Goal: Task Accomplishment & Management: Complete application form

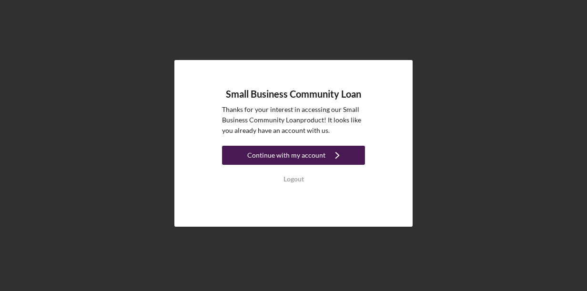
click at [337, 156] on icon "Icon/Navigate" at bounding box center [338, 155] width 24 height 24
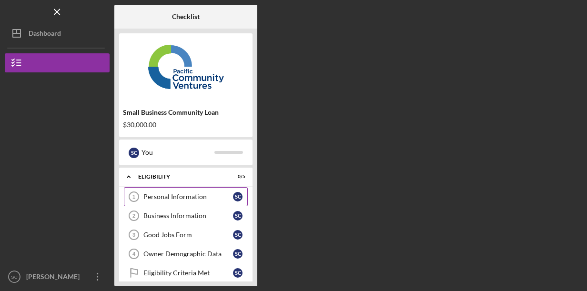
click at [181, 199] on div "Personal Information" at bounding box center [188, 197] width 90 height 8
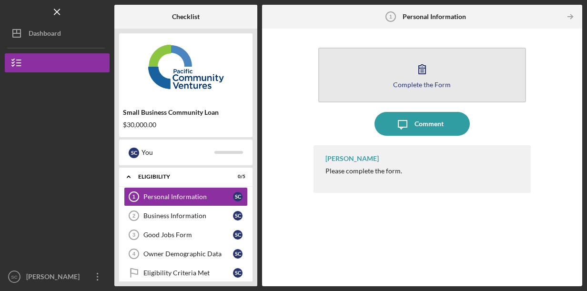
click at [432, 84] on div "Complete the Form" at bounding box center [422, 84] width 58 height 7
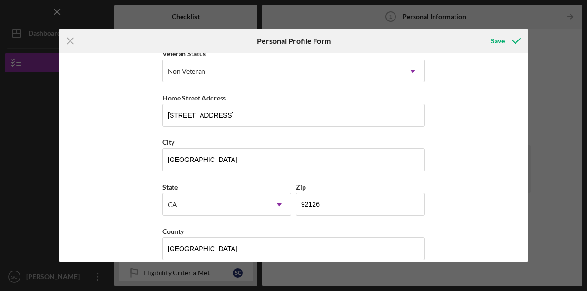
scroll to position [153, 0]
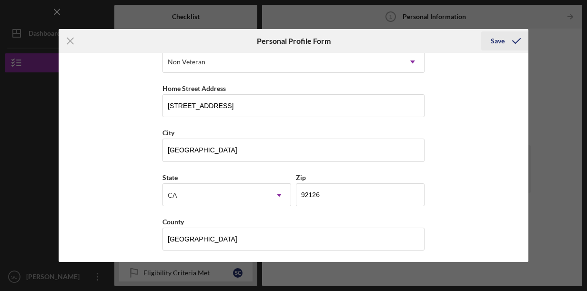
click at [502, 43] on div "Save" at bounding box center [498, 40] width 14 height 19
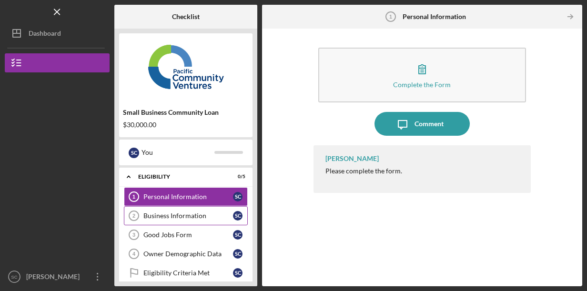
click at [206, 217] on div "Business Information" at bounding box center [188, 216] width 90 height 8
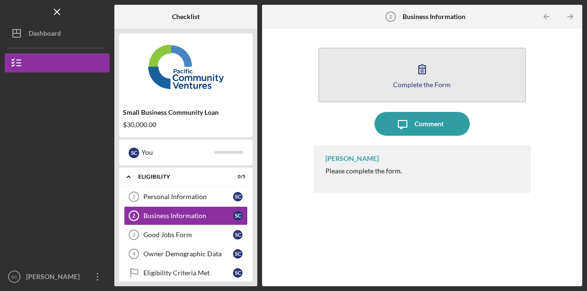
click at [409, 70] on button "Complete the Form Form" at bounding box center [422, 75] width 208 height 55
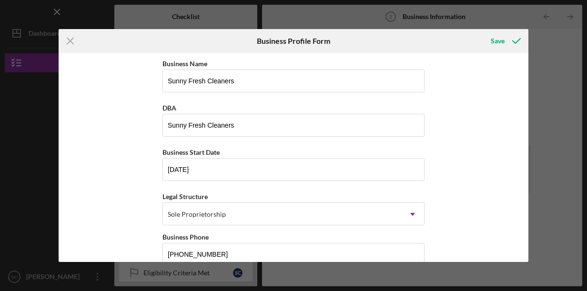
scroll to position [143, 0]
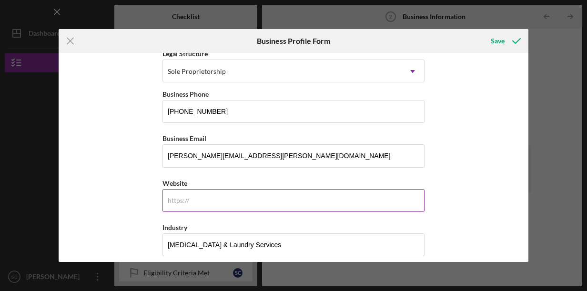
click at [258, 200] on input "Website" at bounding box center [294, 200] width 262 height 23
type input "sunnnyfreshcleaners-pb.godaddysites.com/"
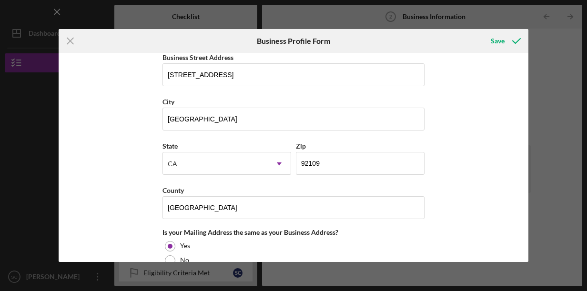
scroll to position [715, 0]
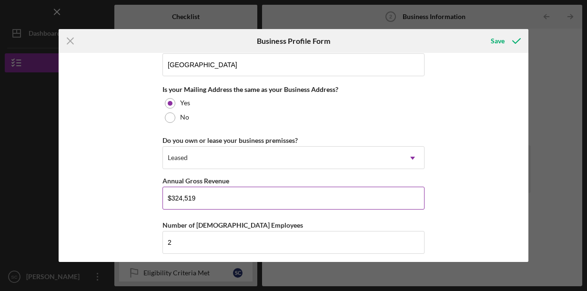
click at [243, 198] on input "$324,519" at bounding box center [294, 198] width 262 height 23
type input "$383,000"
click at [511, 152] on div "Business Name Sunny Fresh Cleaners DBA Sunny Fresh Cleaners Business Start Date…" at bounding box center [294, 157] width 470 height 209
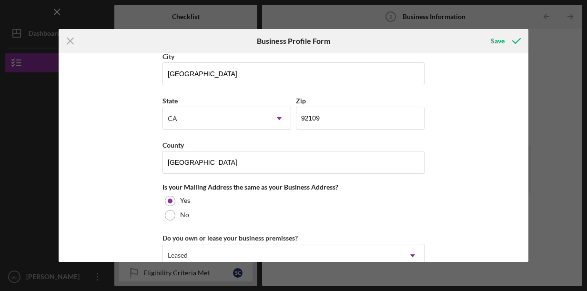
scroll to position [474, 0]
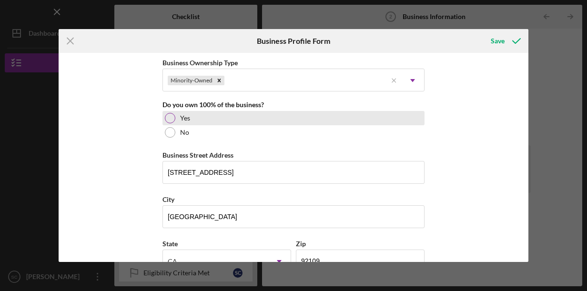
click at [165, 118] on div at bounding box center [170, 118] width 10 height 10
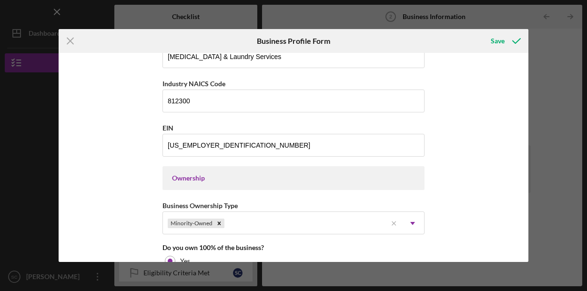
scroll to position [188, 0]
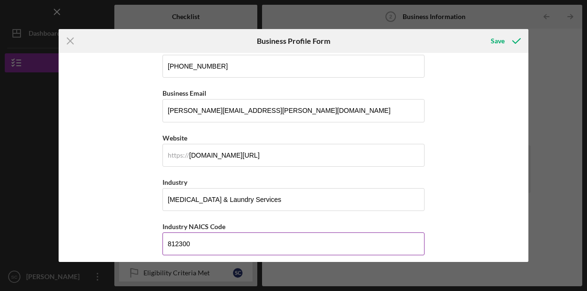
click at [209, 242] on input "812300" at bounding box center [294, 244] width 262 height 23
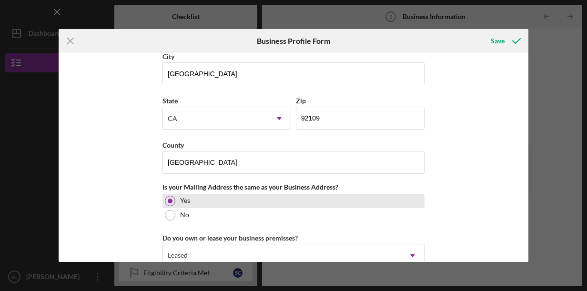
scroll to position [760, 0]
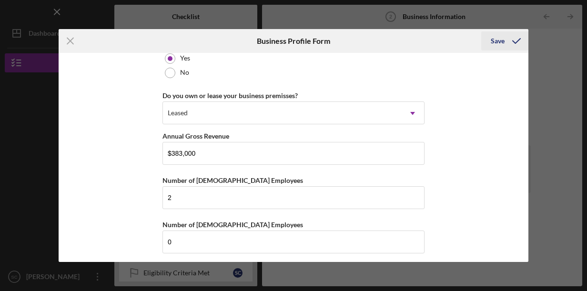
type input "812320"
click at [501, 44] on div "Save" at bounding box center [498, 40] width 14 height 19
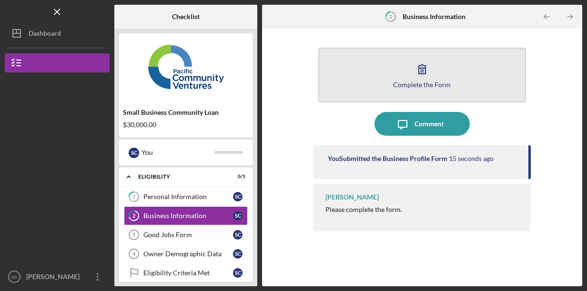
click at [420, 69] on icon "button" at bounding box center [422, 69] width 24 height 24
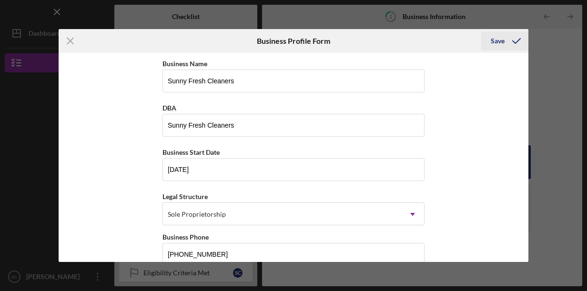
click at [500, 40] on div "Save" at bounding box center [498, 40] width 14 height 19
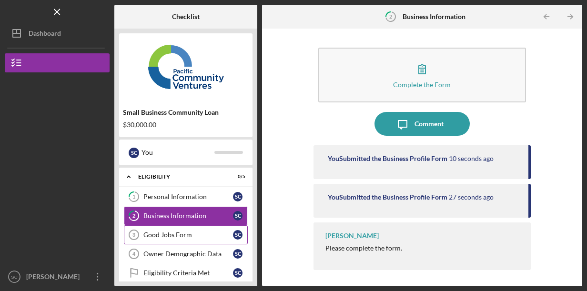
click at [200, 238] on link "Good Jobs Form 3 Good Jobs Form S C" at bounding box center [186, 234] width 124 height 19
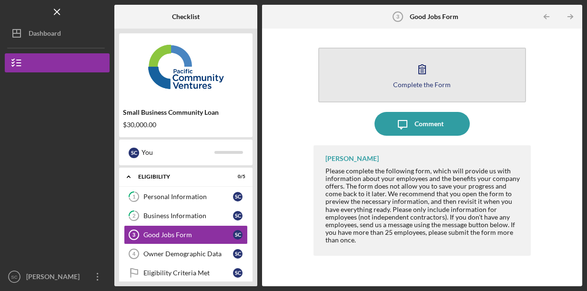
click at [434, 79] on button "Complete the Form Form" at bounding box center [422, 75] width 208 height 55
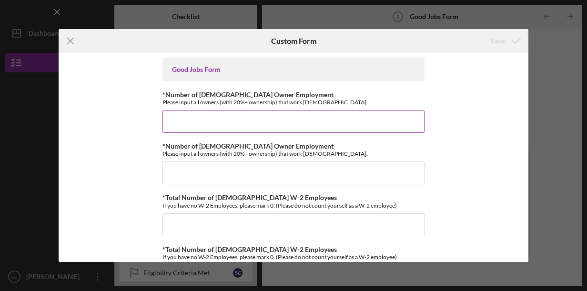
click at [287, 115] on input "*Number of Full-Time Owner Employment" at bounding box center [294, 121] width 262 height 23
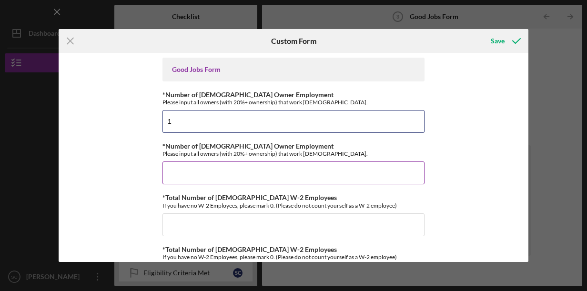
type input "1"
click at [271, 169] on input "*Number of Part-Time Owner Employment" at bounding box center [294, 173] width 262 height 23
type input "0"
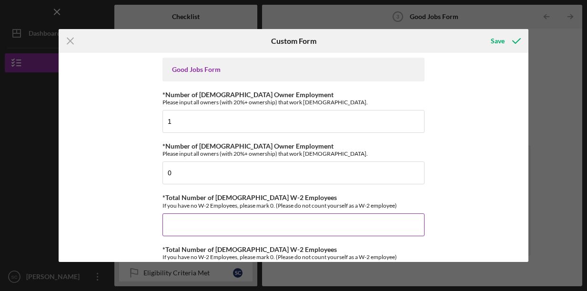
click at [264, 215] on input "*Total Number of Full-Time W-2 Employees" at bounding box center [294, 225] width 262 height 23
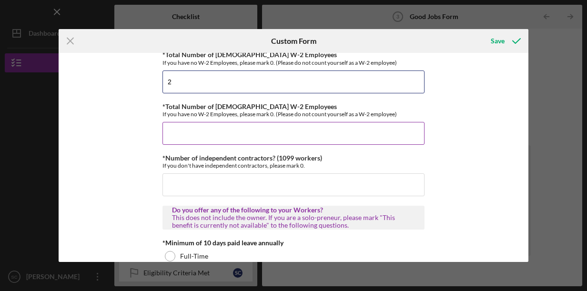
type input "2"
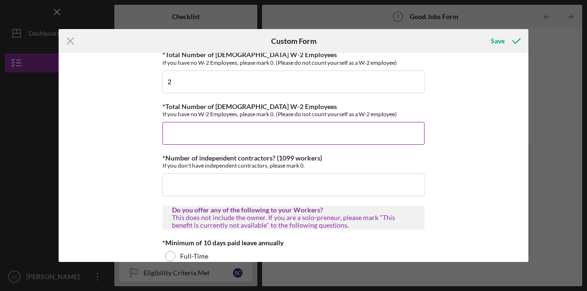
click at [249, 133] on input "*Total Number of Part-Time W-2 Employees" at bounding box center [294, 133] width 262 height 23
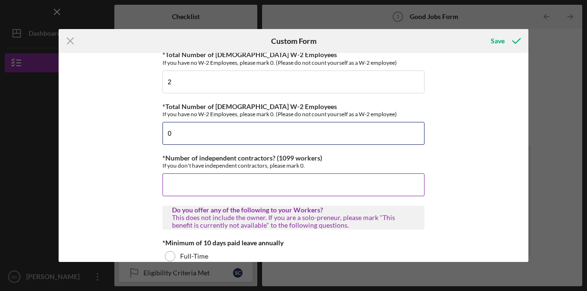
type input "0"
click at [254, 181] on input "*Number of independent contractors? (1099 workers)" at bounding box center [294, 185] width 262 height 23
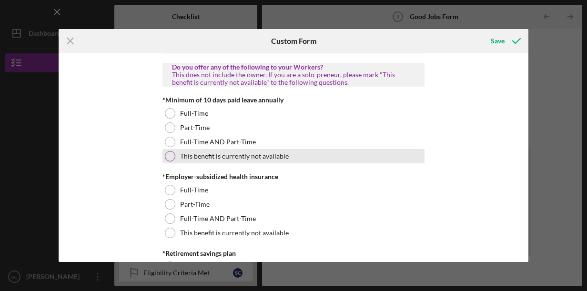
scroll to position [292, 0]
click at [165, 154] on div at bounding box center [170, 156] width 10 height 10
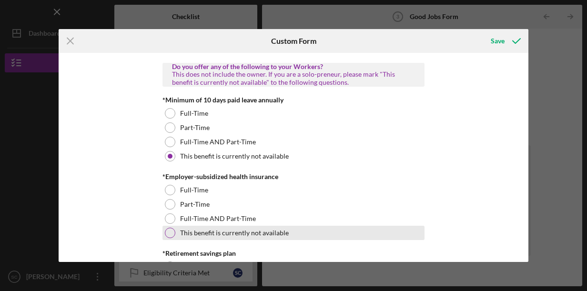
click at [171, 228] on div at bounding box center [170, 233] width 10 height 10
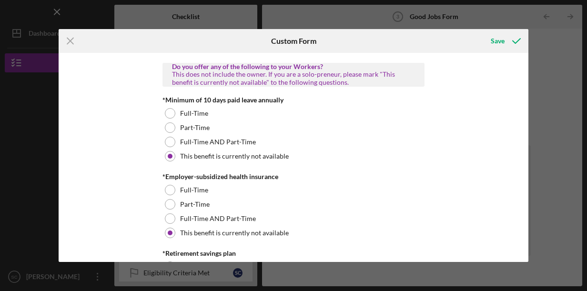
scroll to position [149, 0]
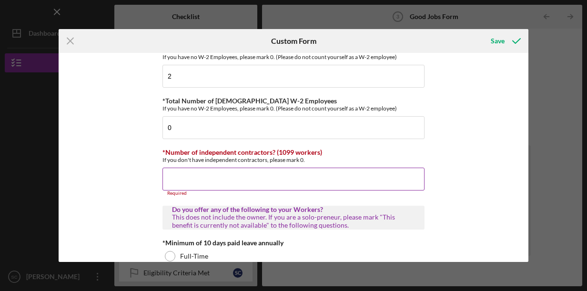
click at [271, 180] on input "*Number of independent contractors? (1099 workers)" at bounding box center [294, 179] width 262 height 23
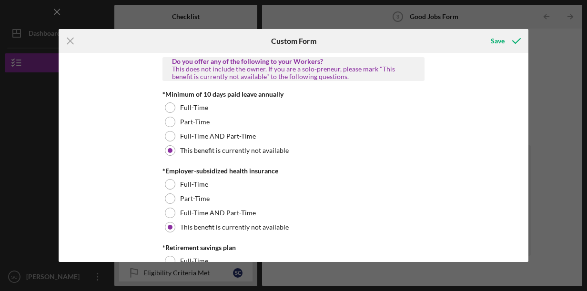
scroll to position [435, 0]
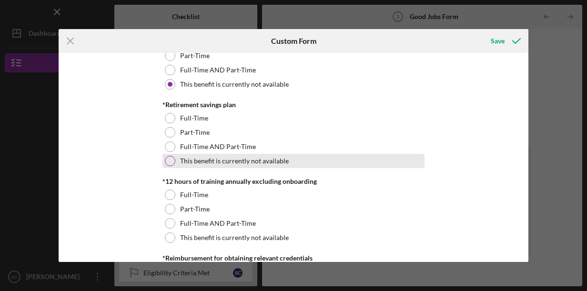
type input "0"
click at [168, 159] on div at bounding box center [170, 161] width 10 height 10
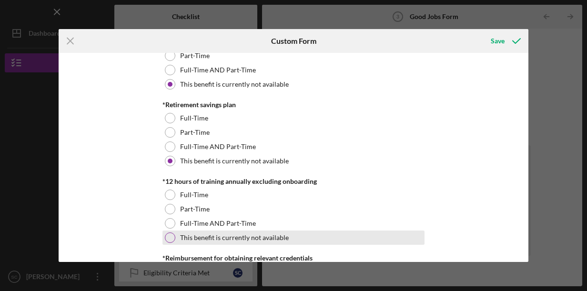
click at [169, 237] on div at bounding box center [170, 238] width 10 height 10
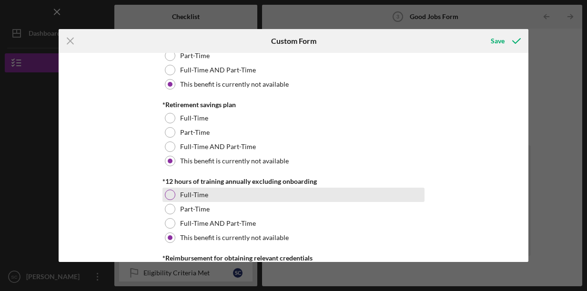
scroll to position [578, 0]
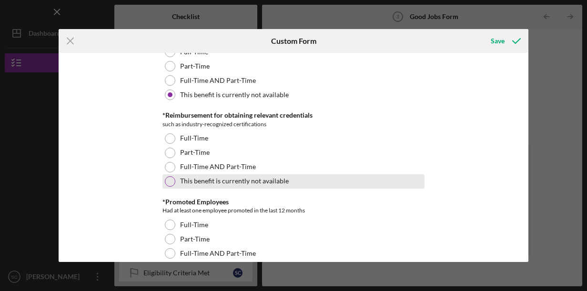
click at [167, 181] on div at bounding box center [170, 181] width 10 height 10
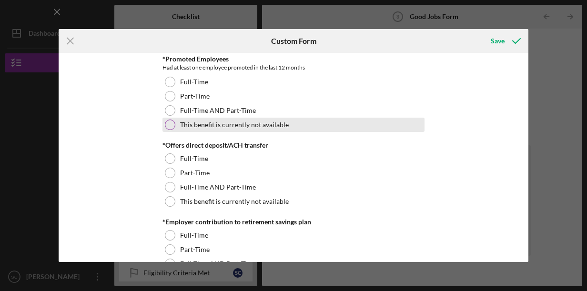
click at [169, 124] on div at bounding box center [170, 125] width 10 height 10
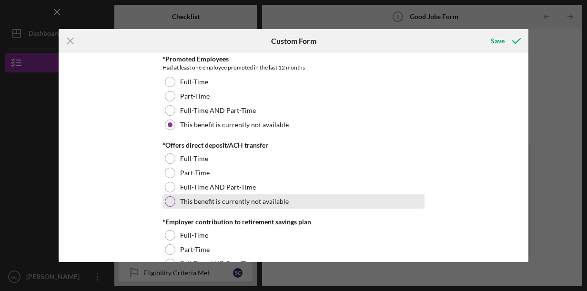
click at [170, 198] on div at bounding box center [170, 201] width 10 height 10
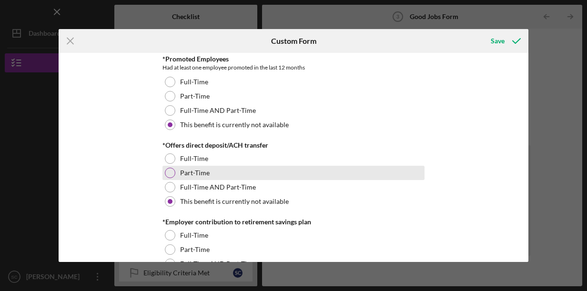
scroll to position [864, 0]
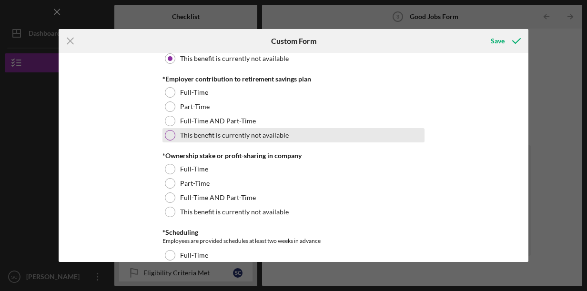
click at [170, 133] on div at bounding box center [170, 135] width 10 height 10
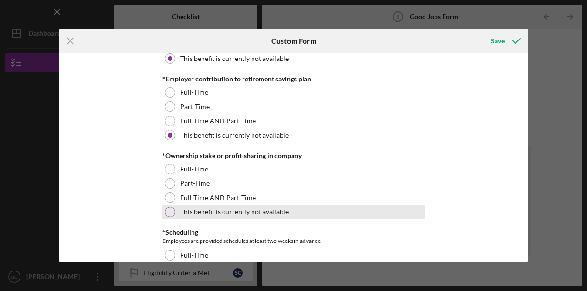
click at [170, 211] on div at bounding box center [170, 212] width 10 height 10
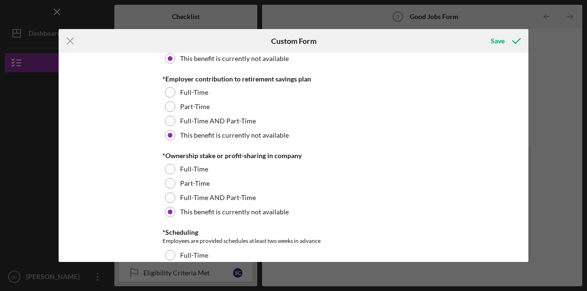
scroll to position [1007, 0]
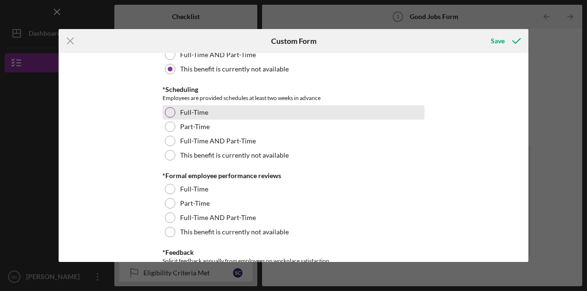
click at [165, 110] on div at bounding box center [170, 112] width 10 height 10
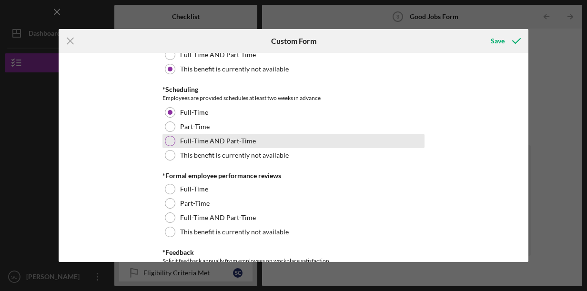
click at [168, 138] on div at bounding box center [170, 141] width 10 height 10
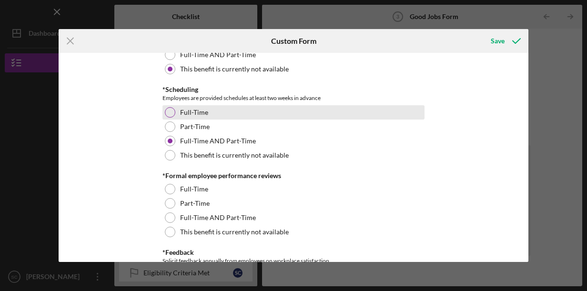
click at [171, 112] on div at bounding box center [170, 112] width 10 height 10
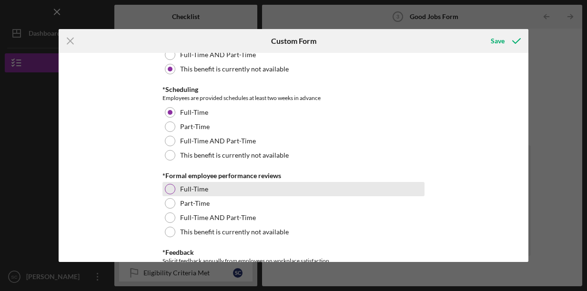
click at [170, 190] on div at bounding box center [170, 189] width 10 height 10
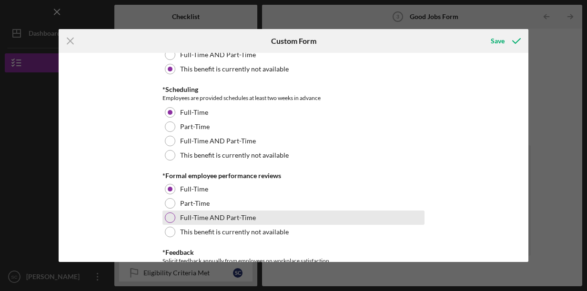
scroll to position [1150, 0]
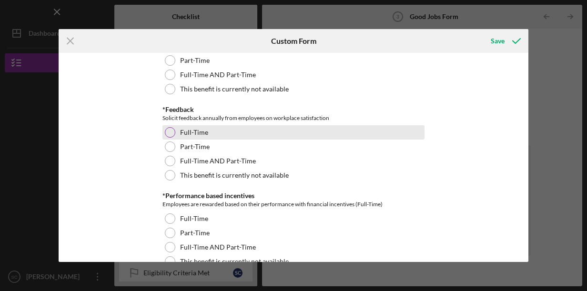
click at [168, 132] on div at bounding box center [170, 132] width 10 height 10
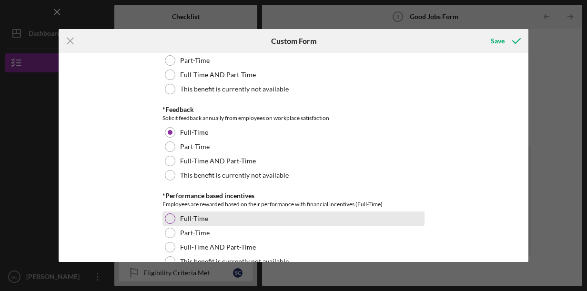
click at [165, 218] on div at bounding box center [170, 219] width 10 height 10
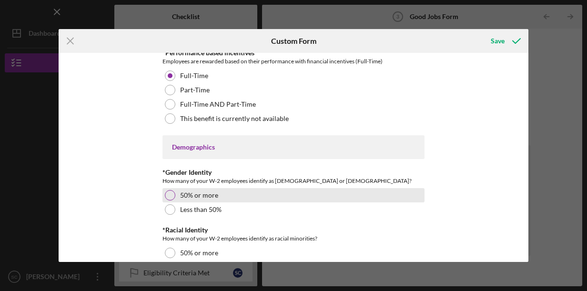
click at [169, 194] on div at bounding box center [170, 195] width 10 height 10
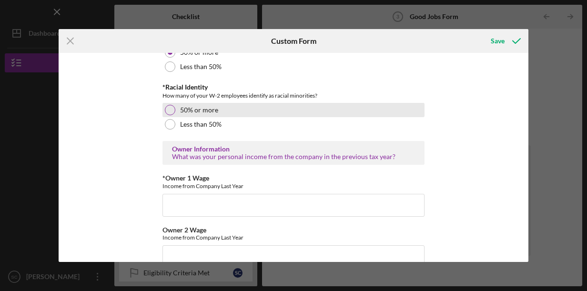
click at [174, 110] on div "50% or more" at bounding box center [294, 110] width 262 height 14
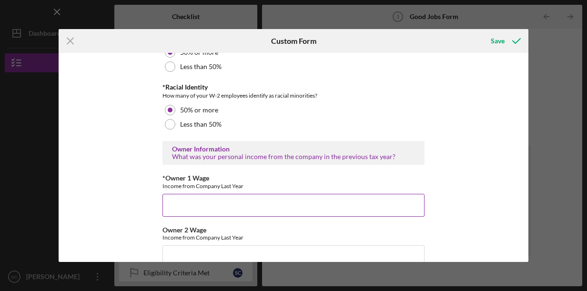
click at [231, 202] on input "*Owner 1 Wage" at bounding box center [294, 205] width 262 height 23
click at [267, 204] on input "120000" at bounding box center [294, 205] width 262 height 23
type input "1"
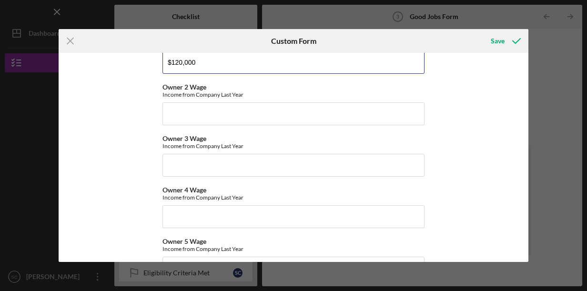
scroll to position [1722, 0]
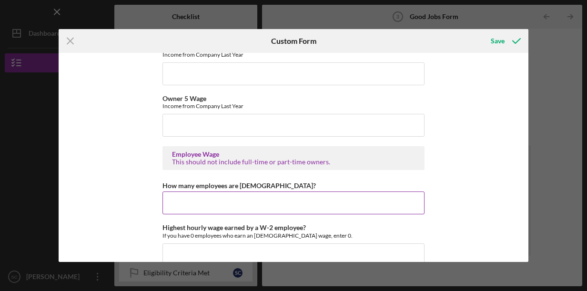
type input "$120,000"
click at [257, 200] on input "How many employees are hourly?" at bounding box center [294, 203] width 262 height 23
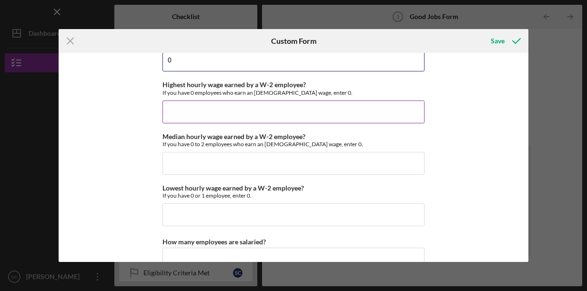
type input "0"
click at [267, 112] on input "Highest hourly wage earned by a W-2 employee?" at bounding box center [294, 112] width 262 height 23
type input "$0"
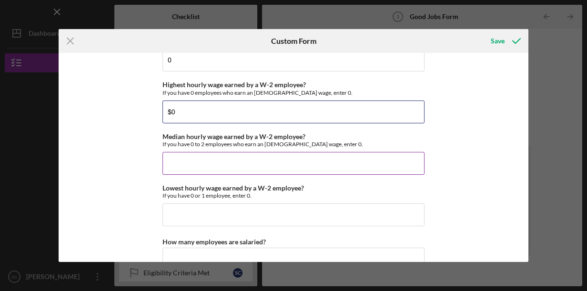
type input "$0"
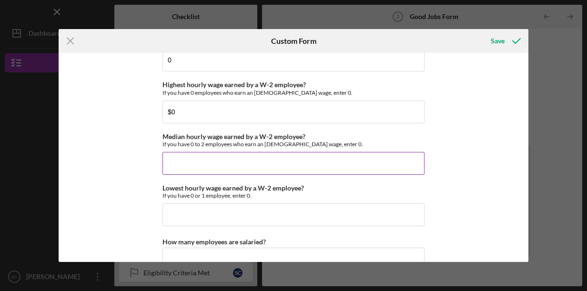
click at [232, 163] on input "Median hourly wage earned by a W-2 employee?" at bounding box center [294, 163] width 262 height 23
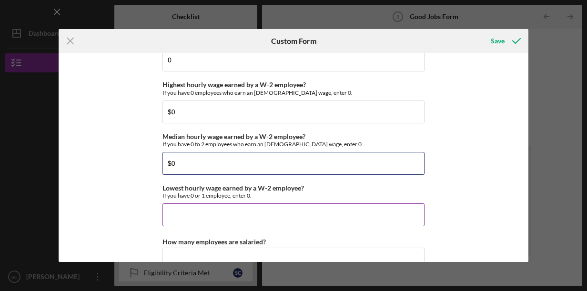
type input "$0"
click at [224, 214] on input "Lowest hourly wage earned by a W-2 employee?" at bounding box center [294, 215] width 262 height 23
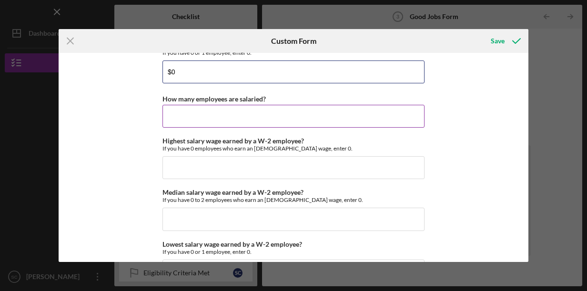
type input "$0"
click at [256, 111] on input "How many employees are salaried?" at bounding box center [294, 116] width 262 height 23
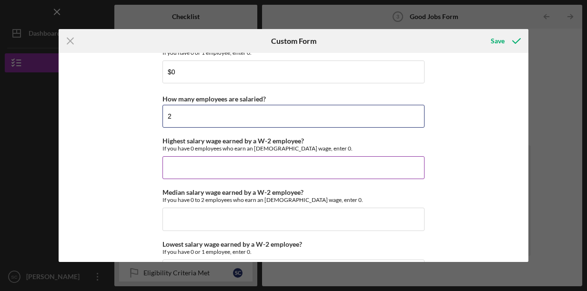
type input "2"
click at [225, 164] on input "Highest salary wage earned by a W-2 employee?" at bounding box center [294, 167] width 262 height 23
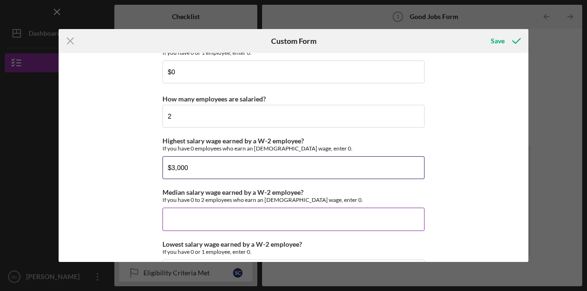
type input "$3,000"
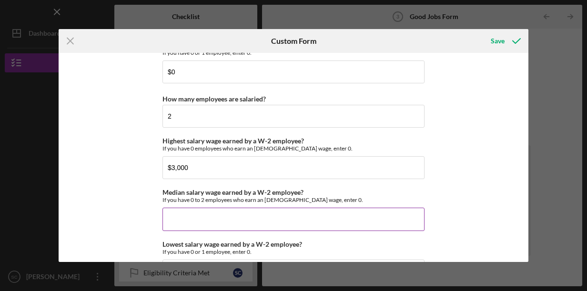
click at [217, 215] on input "Median salary wage earned by a W-2 employee?" at bounding box center [294, 219] width 262 height 23
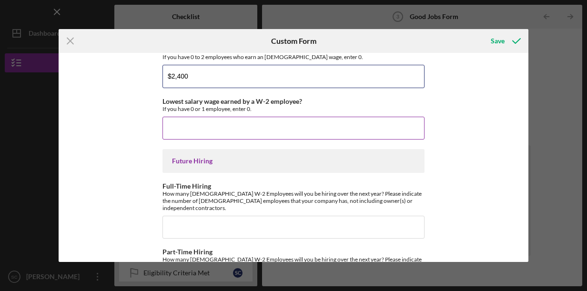
type input "$2,400"
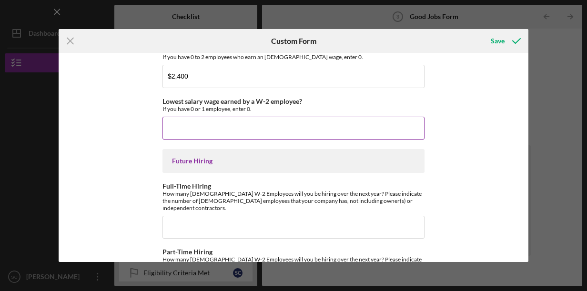
click at [203, 122] on input "Lowest salary wage earned by a W-2 employee?" at bounding box center [294, 128] width 262 height 23
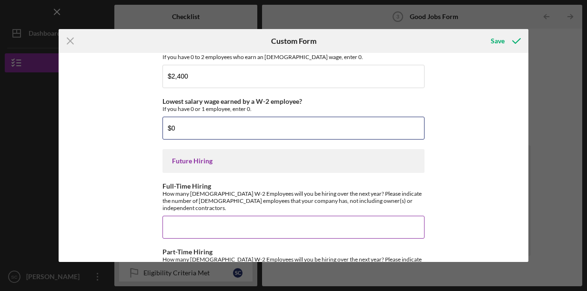
type input "$0"
click at [229, 220] on input "Full-Time Hiring" at bounding box center [294, 227] width 262 height 23
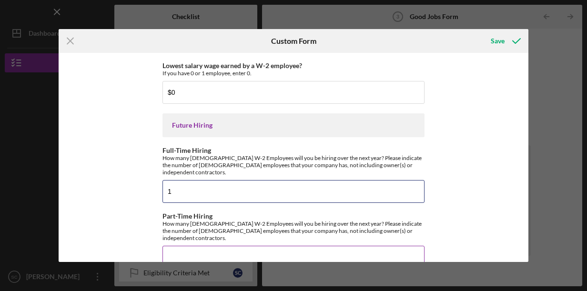
type input "1"
click at [205, 246] on input "Part-Time Hiring" at bounding box center [294, 257] width 262 height 23
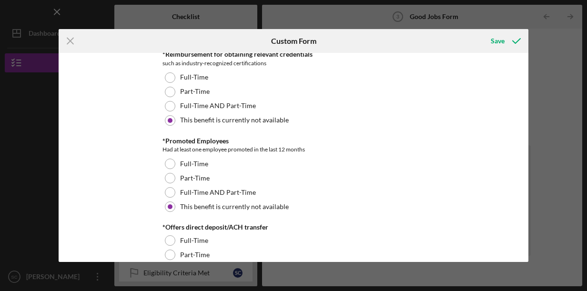
scroll to position [642, 0]
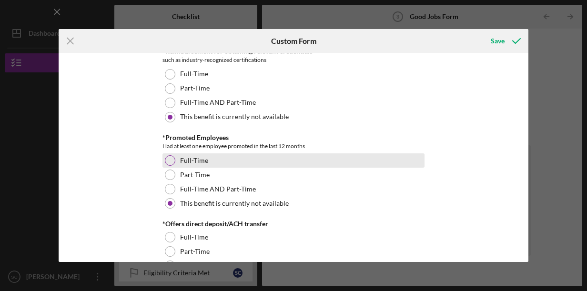
type input "1"
click at [165, 160] on div at bounding box center [170, 160] width 10 height 10
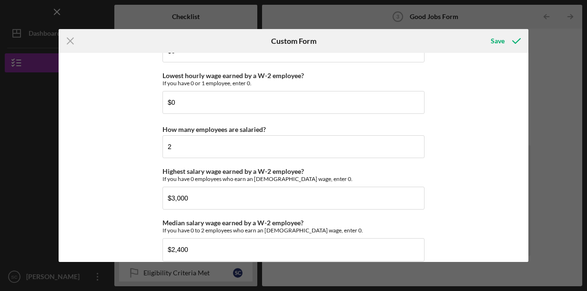
scroll to position [1980, 0]
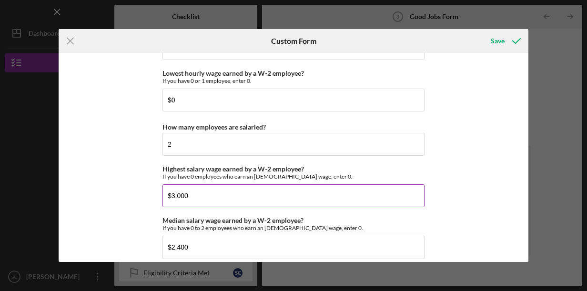
click at [201, 195] on input "$3,000" at bounding box center [294, 195] width 262 height 23
type input "$36,000"
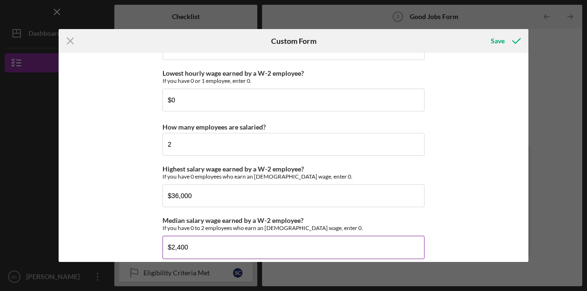
click at [222, 241] on input "$2,400" at bounding box center [294, 247] width 262 height 23
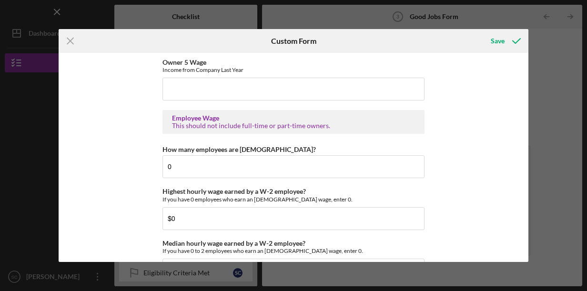
scroll to position [1472, 0]
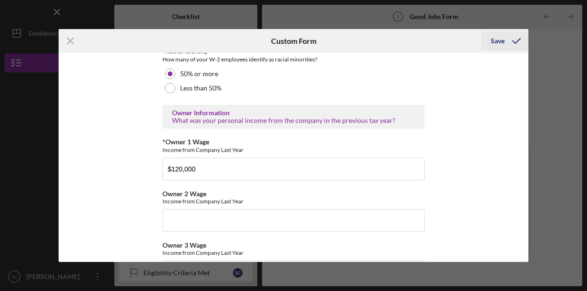
type input "$28,800"
click at [502, 42] on div "Save" at bounding box center [498, 40] width 14 height 19
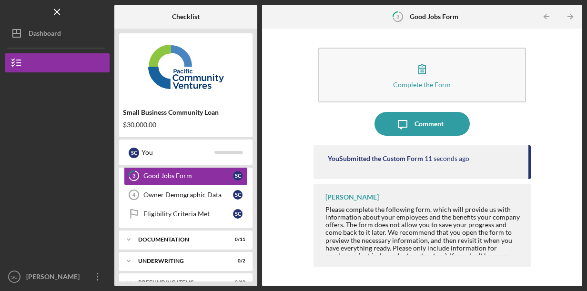
scroll to position [73, 0]
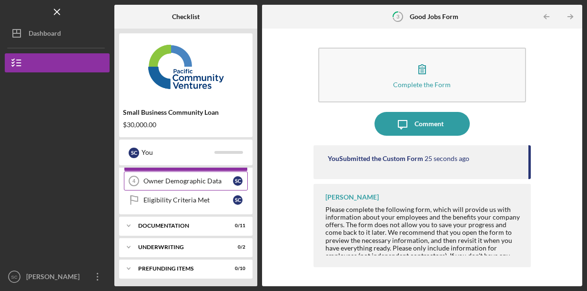
click at [200, 183] on div "Owner Demographic Data" at bounding box center [188, 181] width 90 height 8
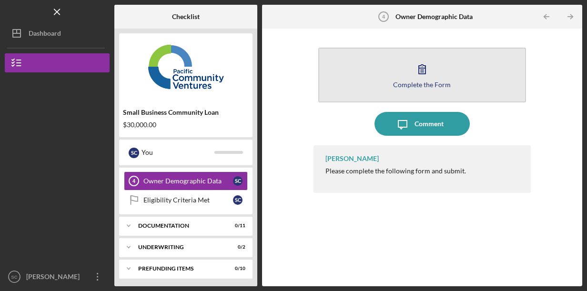
click at [414, 77] on icon "button" at bounding box center [422, 69] width 24 height 24
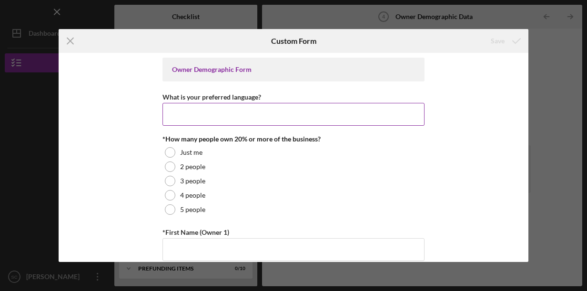
click at [195, 113] on input "What is your preferred language?" at bounding box center [294, 114] width 262 height 23
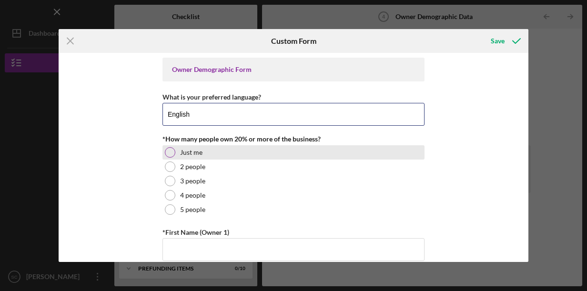
type input "English"
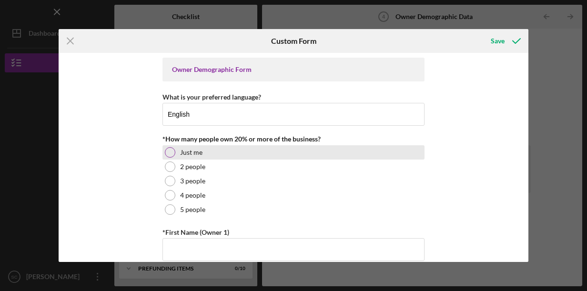
click at [171, 153] on div at bounding box center [170, 152] width 10 height 10
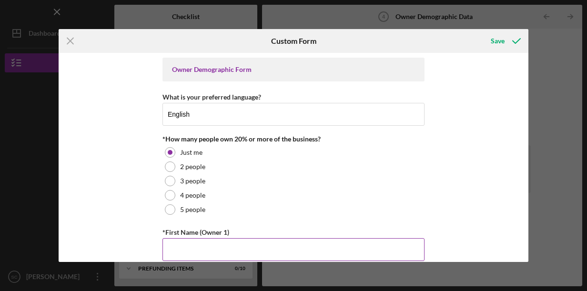
click at [279, 247] on input "*First Name (Owner 1)" at bounding box center [294, 249] width 262 height 23
type input "Steve"
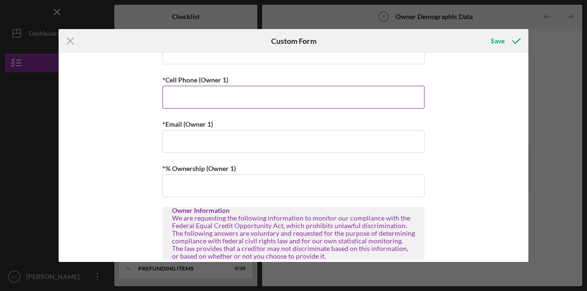
scroll to position [143, 0]
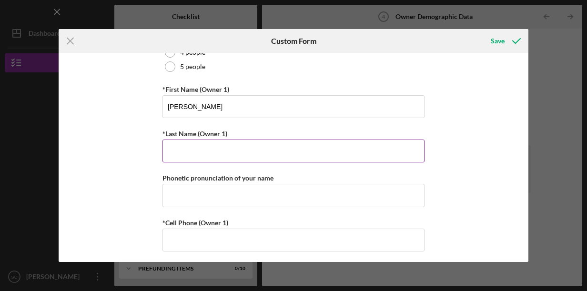
type input "Chung"
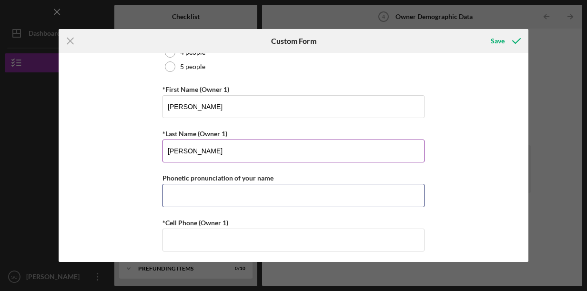
type input "8585251330"
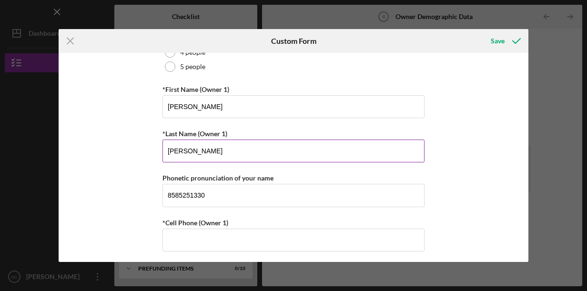
type input "steve.chung@live.com"
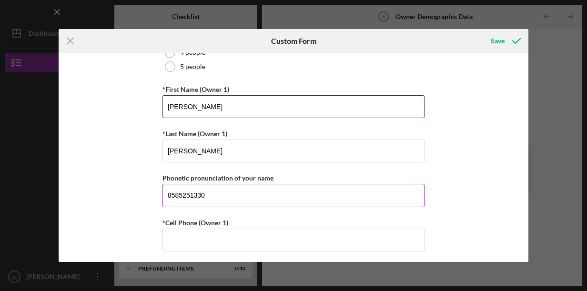
type input "Steve"
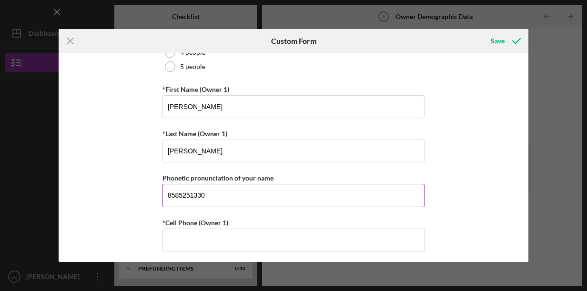
click at [247, 195] on input "8585251330" at bounding box center [294, 195] width 262 height 23
type input "8"
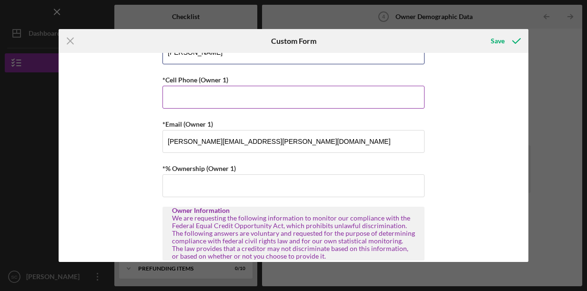
type input "Steve"
click at [227, 95] on input "*Cell Phone (Owner 1)" at bounding box center [294, 97] width 262 height 23
type input "(858) 525-1330"
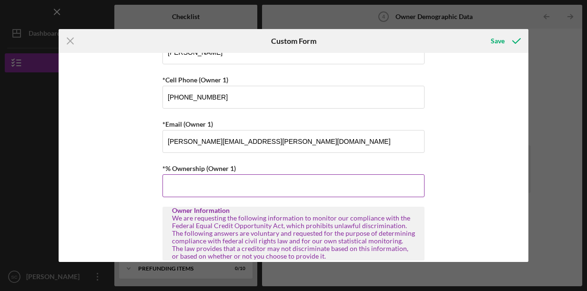
click at [284, 189] on input "*% Ownership (Owner 1)" at bounding box center [294, 185] width 262 height 23
click at [482, 152] on div "Owner Demographic Form What is your preferred language? English *How many peopl…" at bounding box center [294, 157] width 470 height 209
click at [225, 183] on input "100.00000%" at bounding box center [294, 185] width 262 height 23
type input "100.00000%"
click at [465, 162] on div "Owner Demographic Form What is your preferred language? English *How many peopl…" at bounding box center [294, 157] width 470 height 209
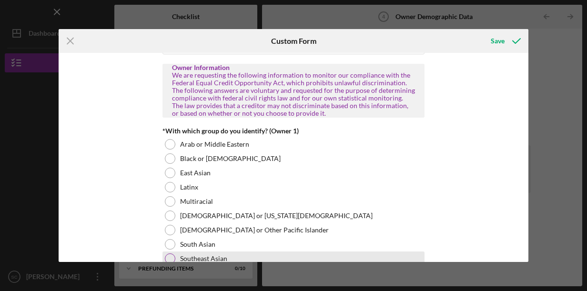
scroll to position [572, 0]
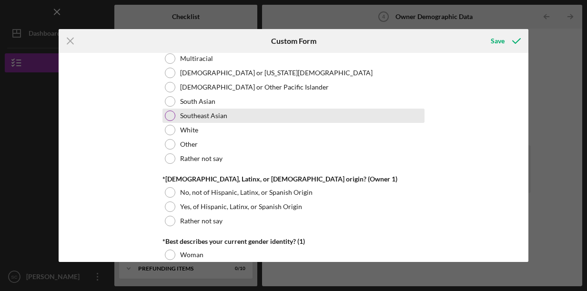
click at [167, 112] on div at bounding box center [170, 116] width 10 height 10
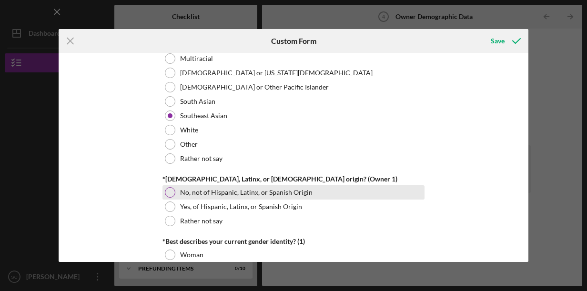
click at [170, 195] on div at bounding box center [170, 192] width 10 height 10
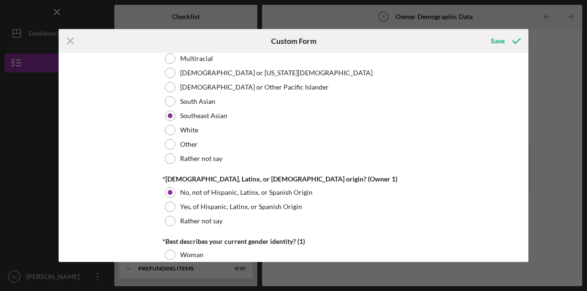
scroll to position [715, 0]
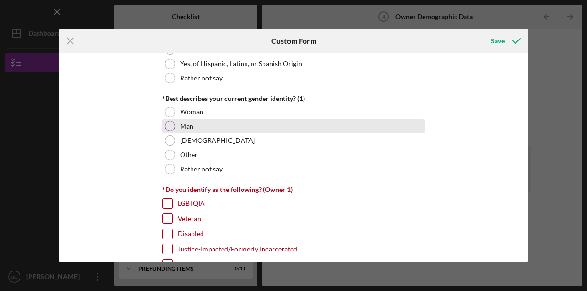
click at [167, 124] on div at bounding box center [170, 126] width 10 height 10
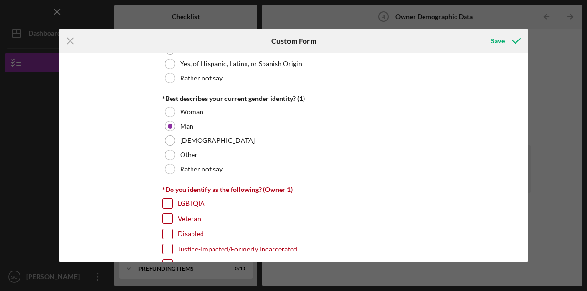
scroll to position [858, 0]
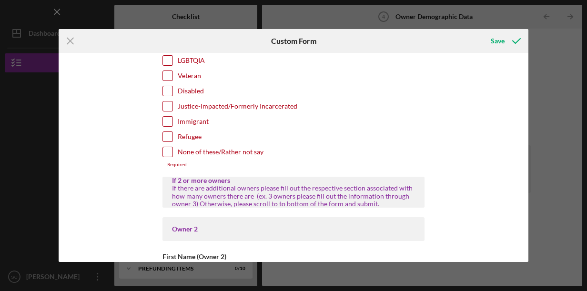
click at [165, 119] on input "Immigrant" at bounding box center [168, 122] width 10 height 10
checkbox input "true"
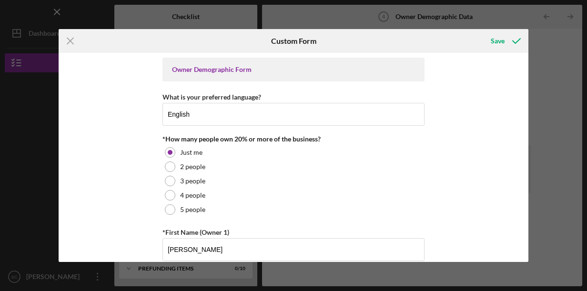
scroll to position [143, 0]
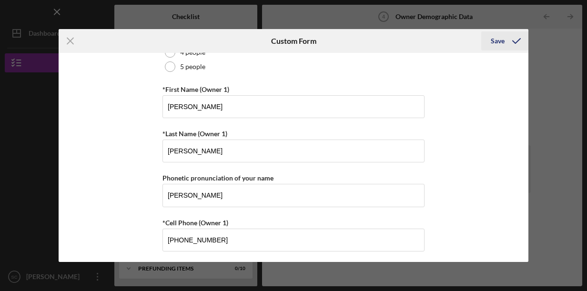
click at [499, 40] on div "Save" at bounding box center [498, 40] width 14 height 19
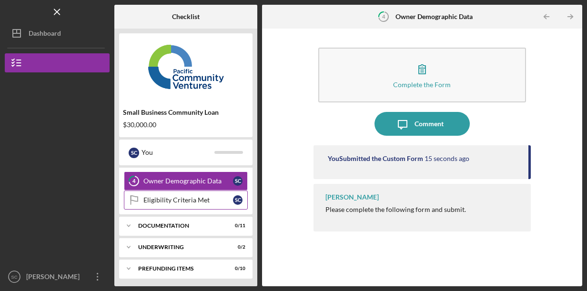
click at [211, 199] on div "Eligibility Criteria Met" at bounding box center [188, 200] width 90 height 8
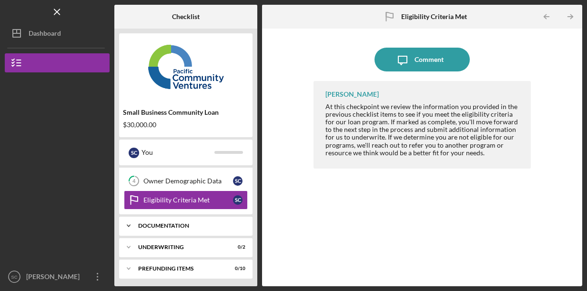
click at [177, 220] on div "Icon/Expander Documentation 0 / 11" at bounding box center [185, 225] width 133 height 19
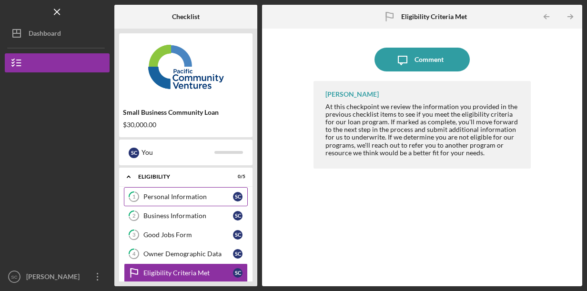
click at [202, 196] on div "Personal Information" at bounding box center [188, 197] width 90 height 8
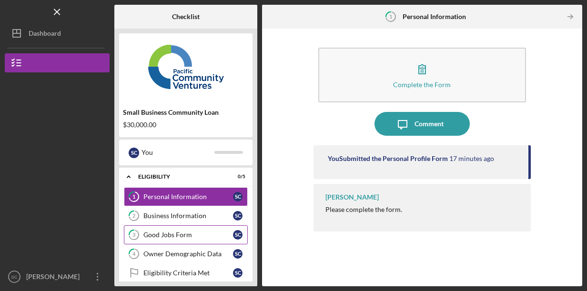
scroll to position [143, 0]
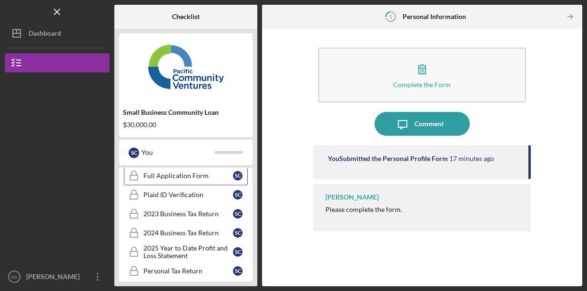
click at [200, 177] on div "Full Application Form" at bounding box center [188, 176] width 90 height 8
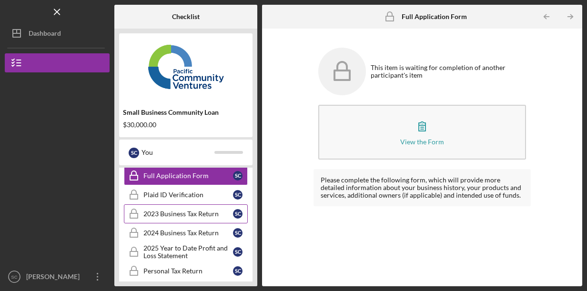
scroll to position [284, 0]
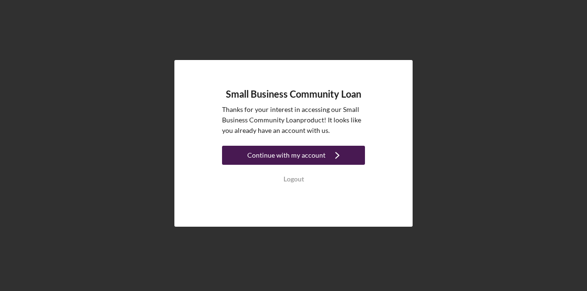
click at [337, 155] on icon "Icon/Navigate" at bounding box center [338, 155] width 24 height 24
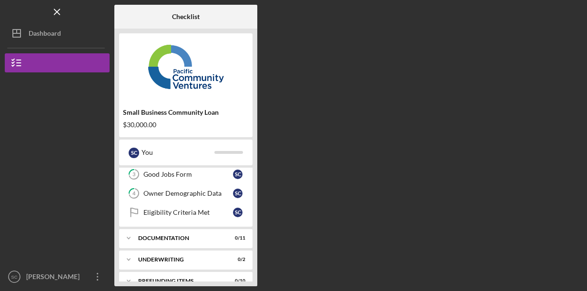
scroll to position [73, 0]
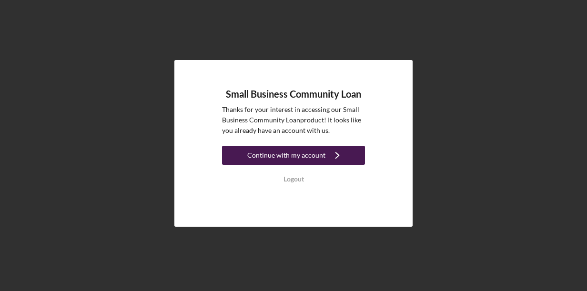
click at [339, 151] on icon "Icon/Navigate" at bounding box center [338, 155] width 24 height 24
